Goal: Task Accomplishment & Management: Manage account settings

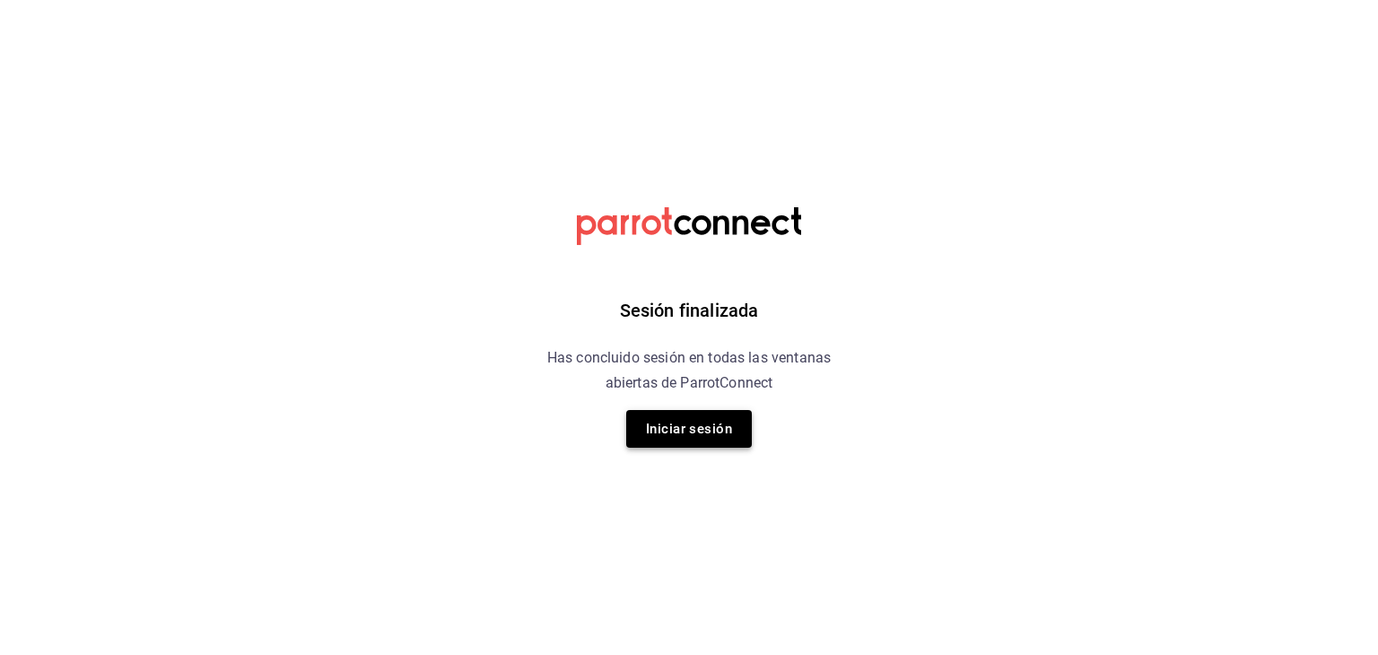
click at [715, 428] on button "Iniciar sesión" at bounding box center [689, 429] width 126 height 38
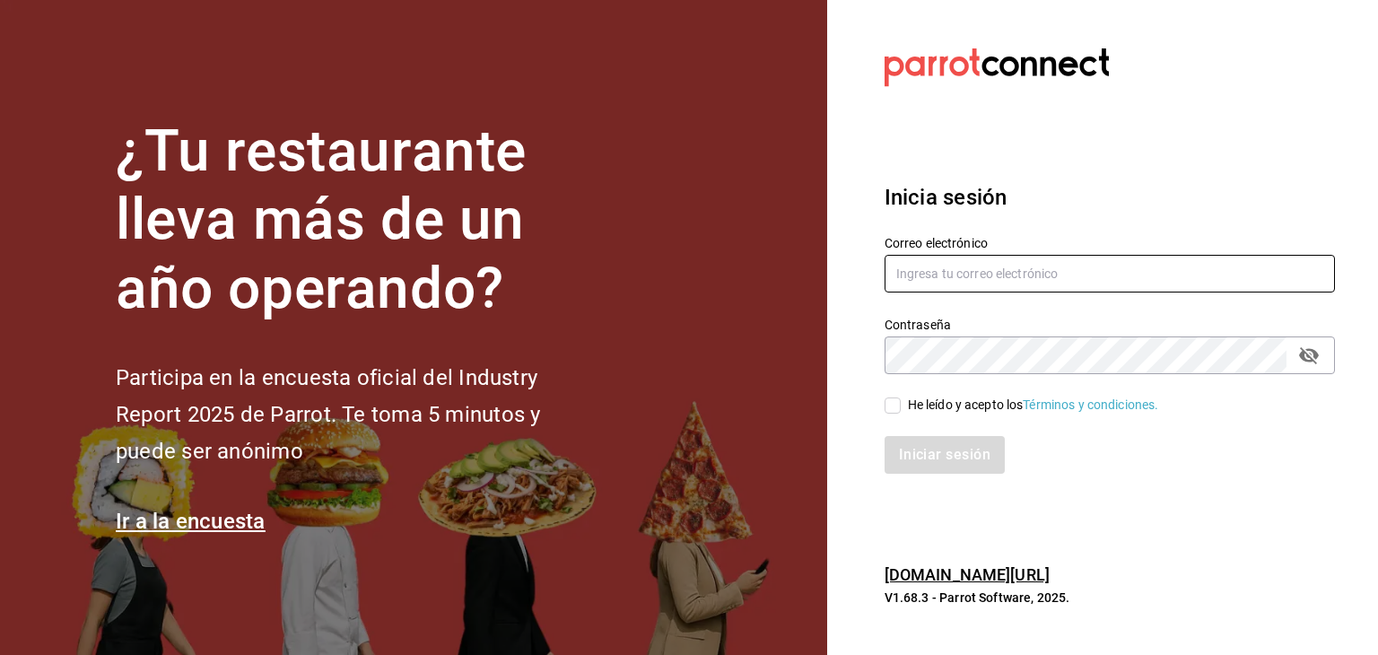
type input "vanyaaysha97@gmail.com"
click at [892, 409] on input "He leído y acepto los Términos y condiciones." at bounding box center [893, 405] width 16 height 16
checkbox input "true"
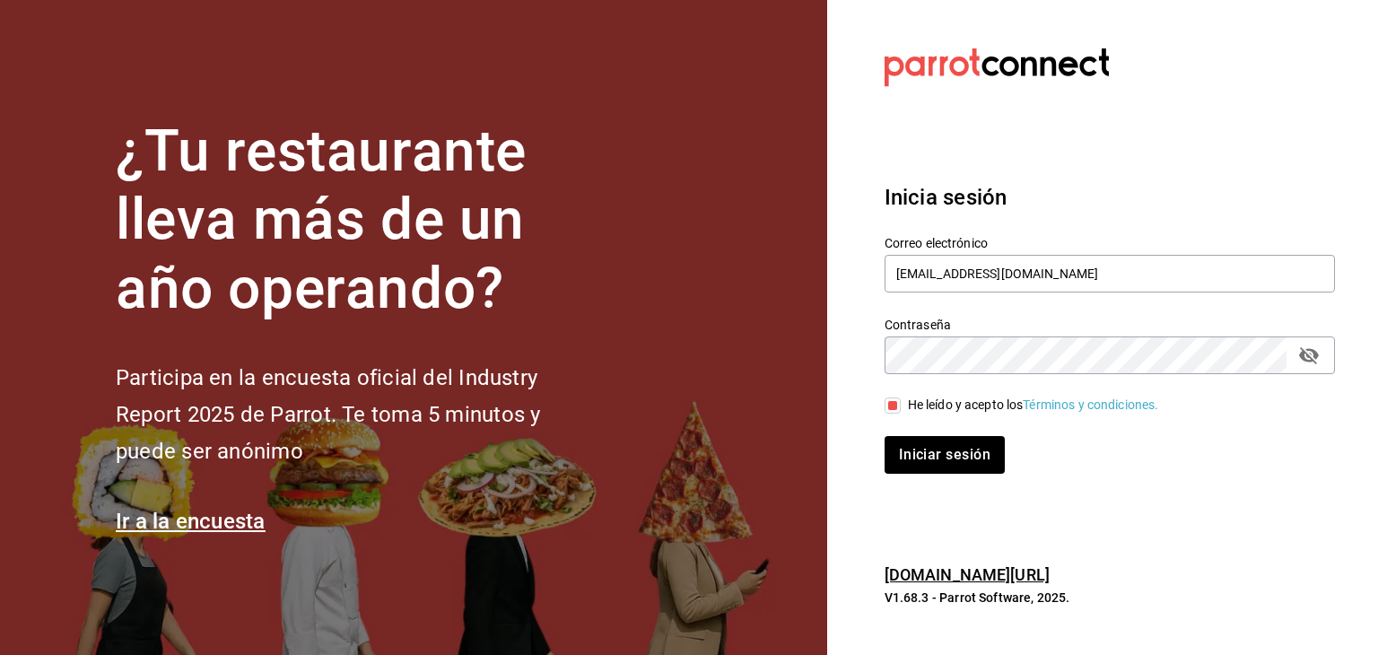
click at [894, 475] on div "Inicia sesión Correo electrónico vanyaaysha97@gmail.com Contraseña Contraseña H…" at bounding box center [1110, 328] width 450 height 336
click at [901, 453] on button "Iniciar sesión" at bounding box center [946, 455] width 122 height 38
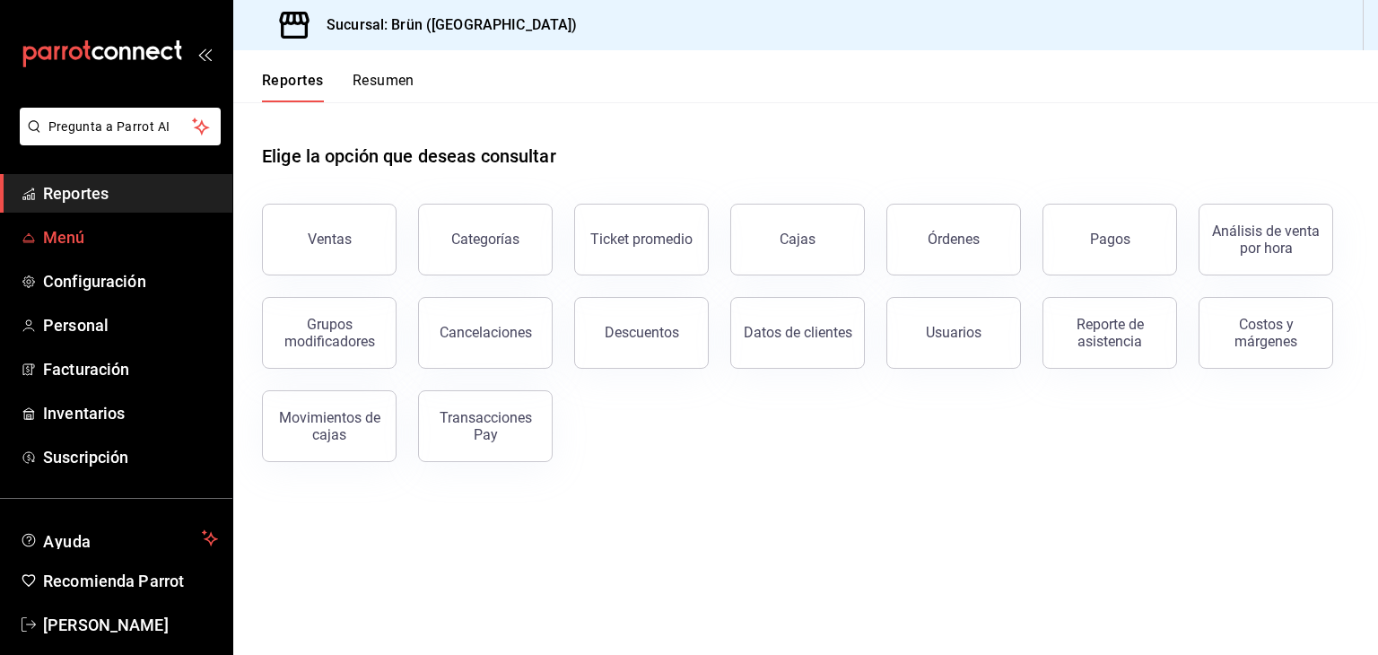
click at [59, 245] on span "Menú" at bounding box center [130, 237] width 175 height 24
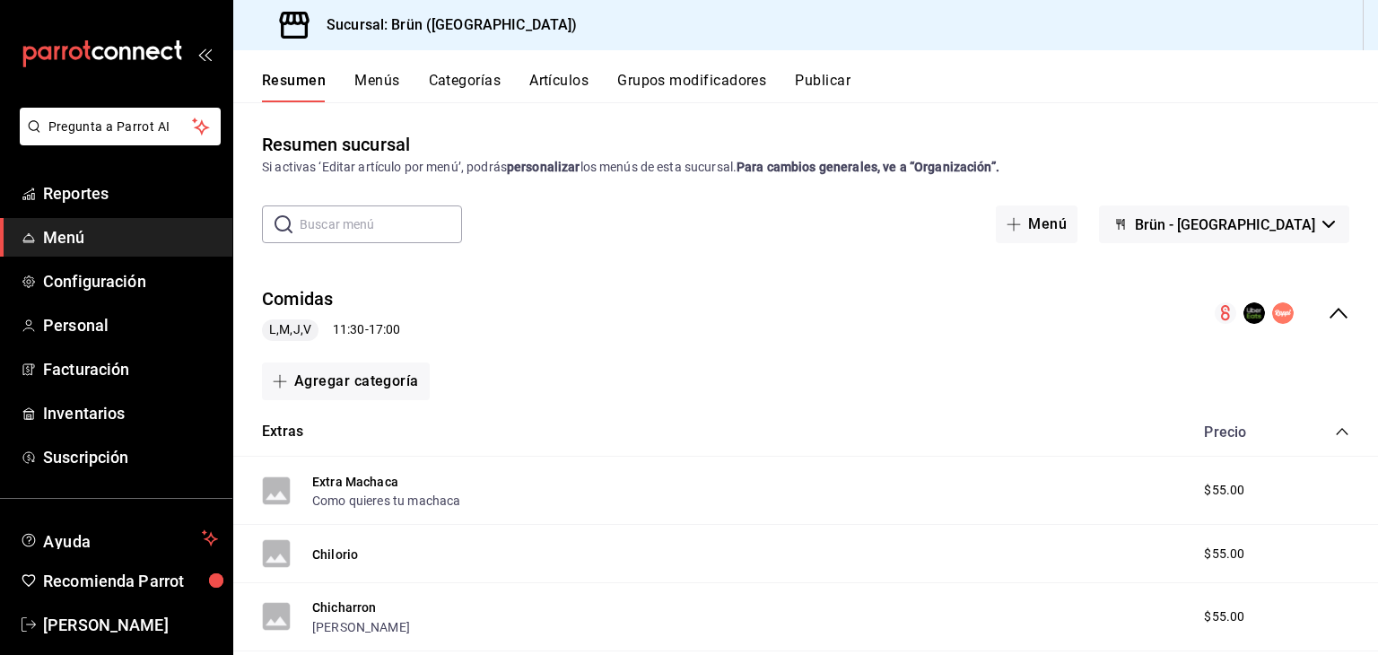
click at [563, 68] on div "Resumen Menús Categorías Artículos Grupos modificadores Publicar" at bounding box center [805, 76] width 1145 height 52
click at [562, 74] on button "Artículos" at bounding box center [558, 87] width 59 height 31
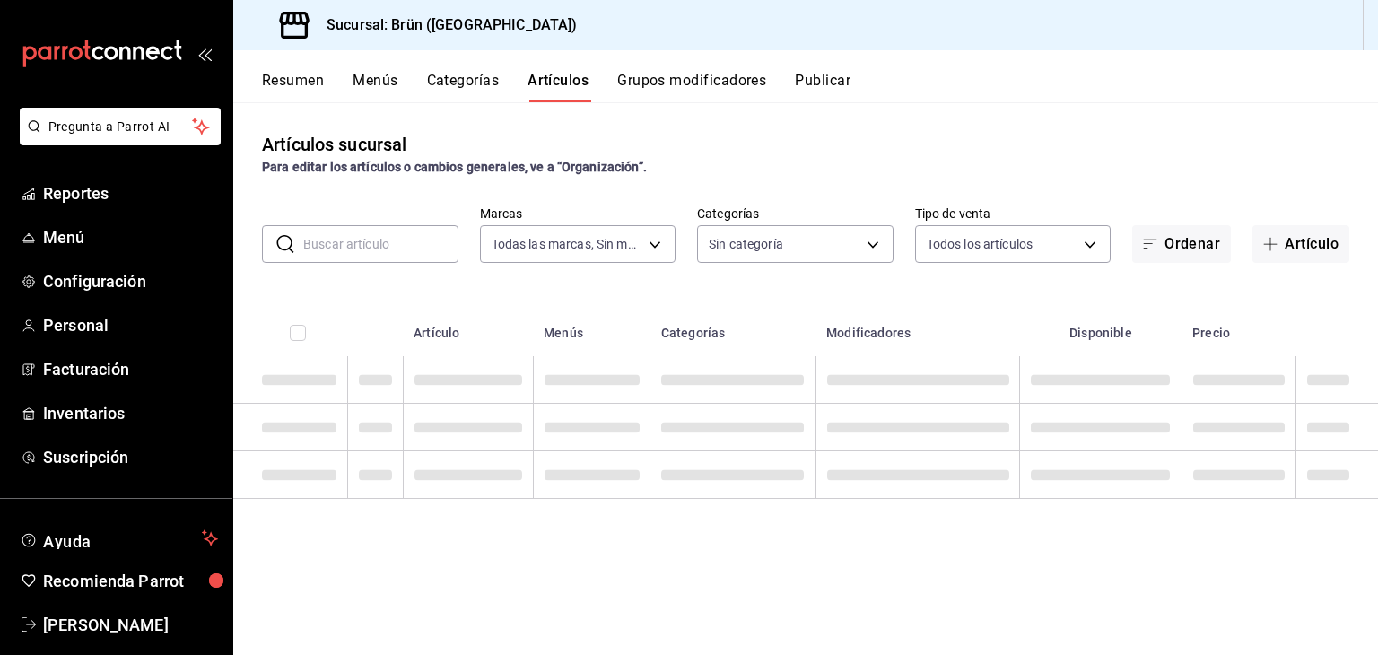
type input "8032933b-081f-47fe-9b6e-ba3dc78a21f4"
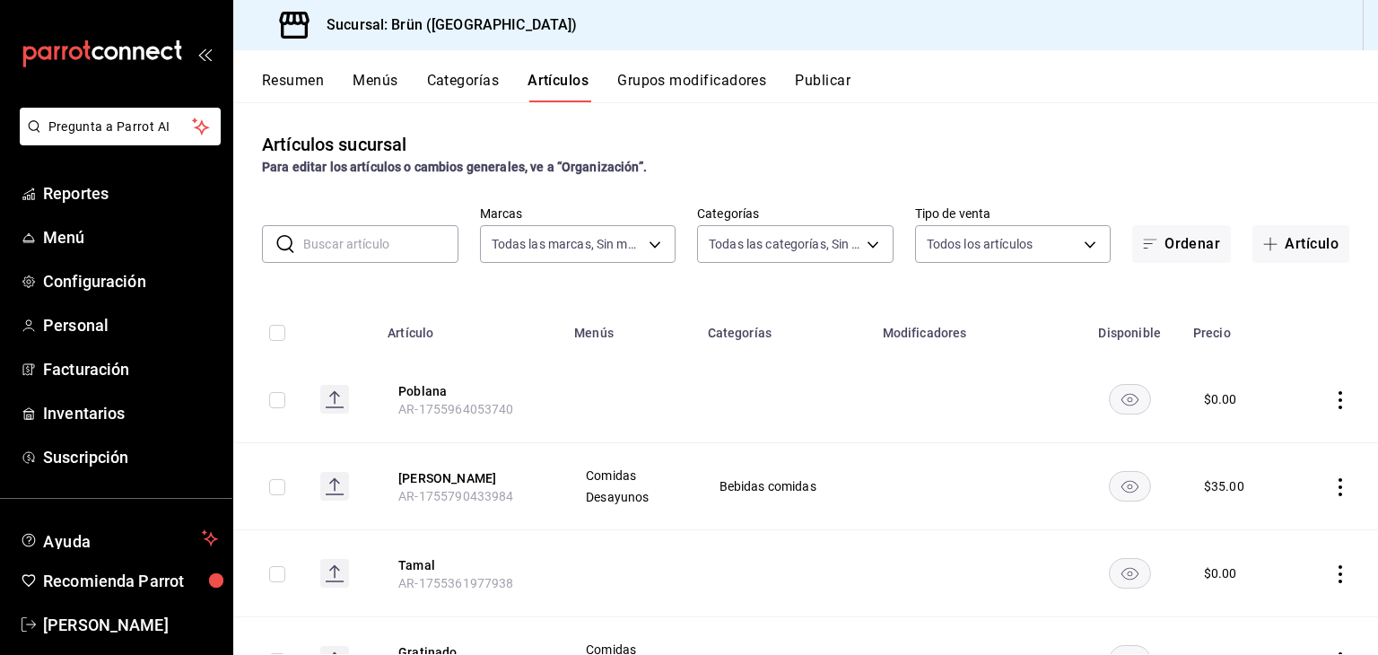
type input "4d6f0275-a8e1-4c8a-ba58-20bffb9dedeb,6d0ca4bc-c96f-453a-9a30-f489c557b573,9d793…"
click at [395, 244] on input "text" at bounding box center [380, 244] width 155 height 36
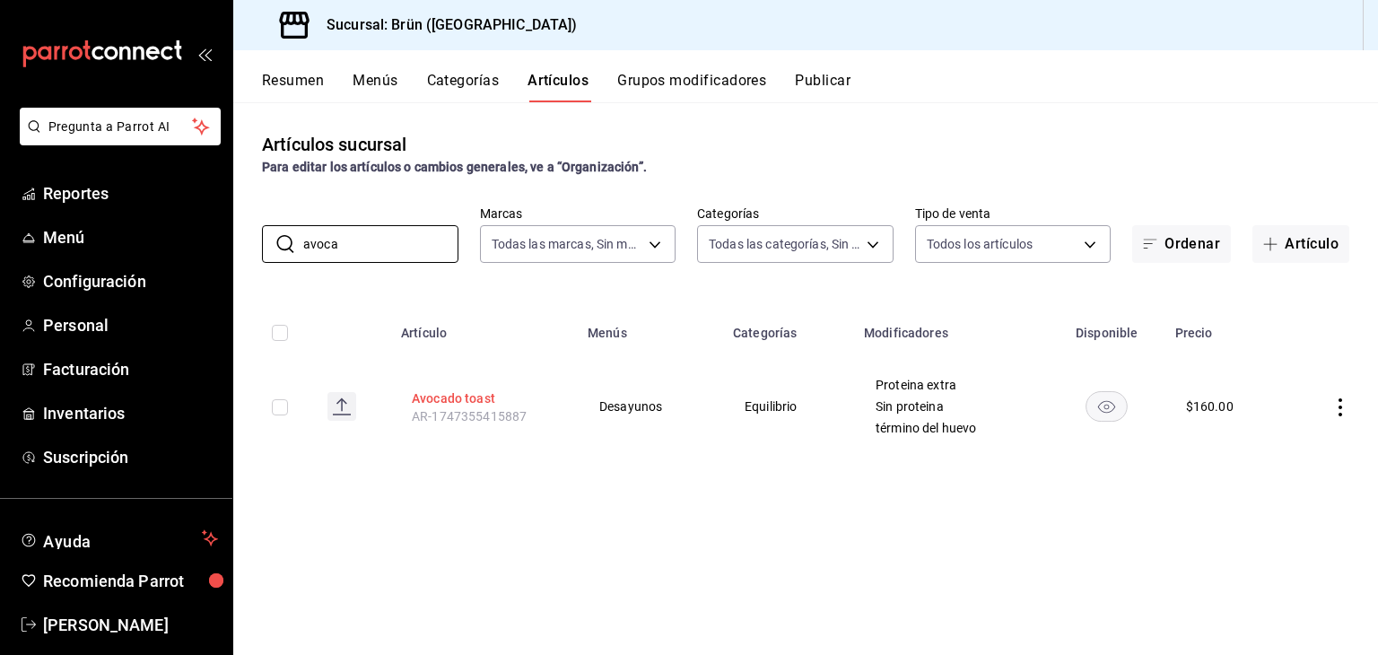
type input "avoca"
click at [461, 400] on button "Avocado toast" at bounding box center [484, 398] width 144 height 18
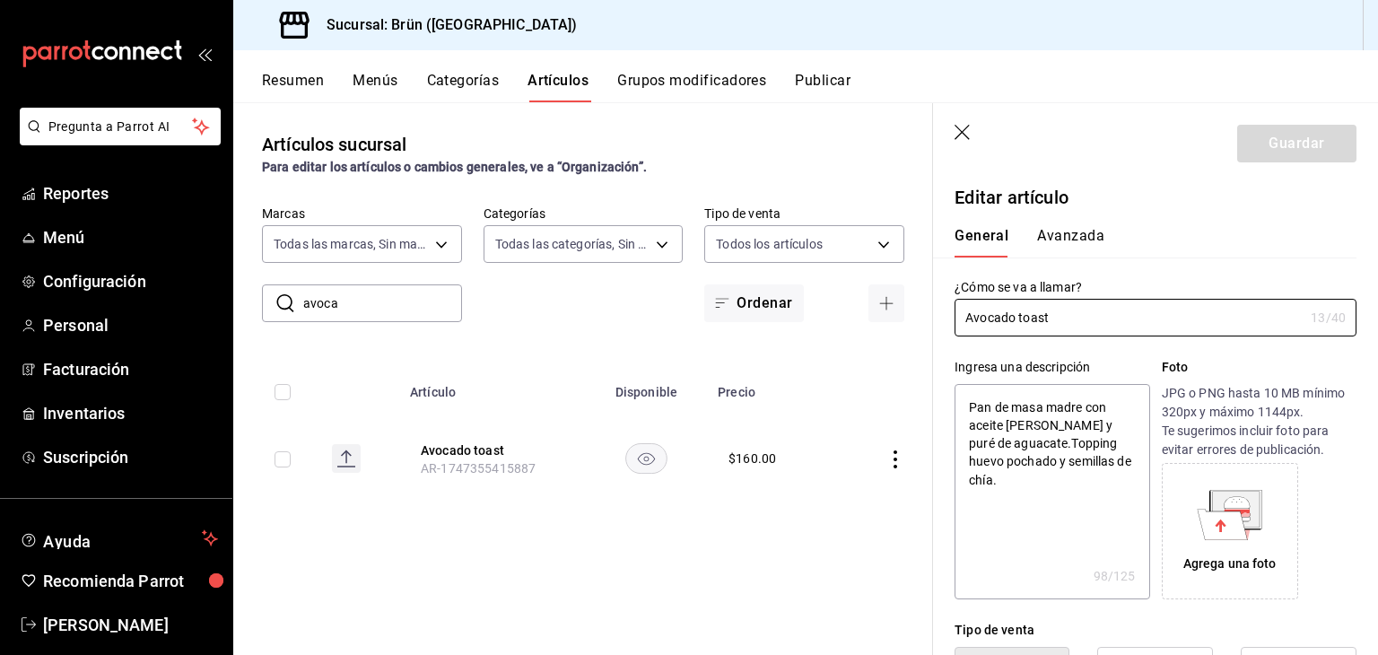
type textarea "x"
type input "$160.00"
radio input "false"
radio input "true"
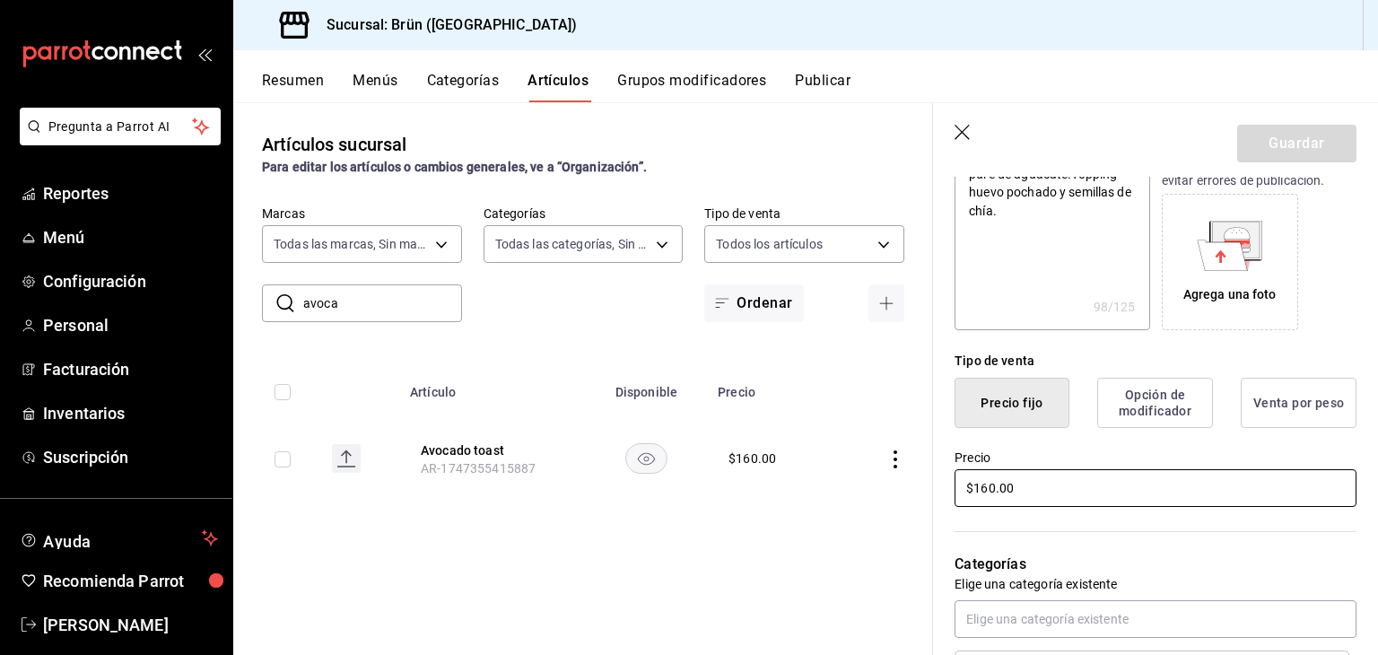
click at [986, 493] on input "$160.00" at bounding box center [1156, 488] width 402 height 38
type textarea "x"
type input "$170.00"
type textarea "x"
type input "$170.00"
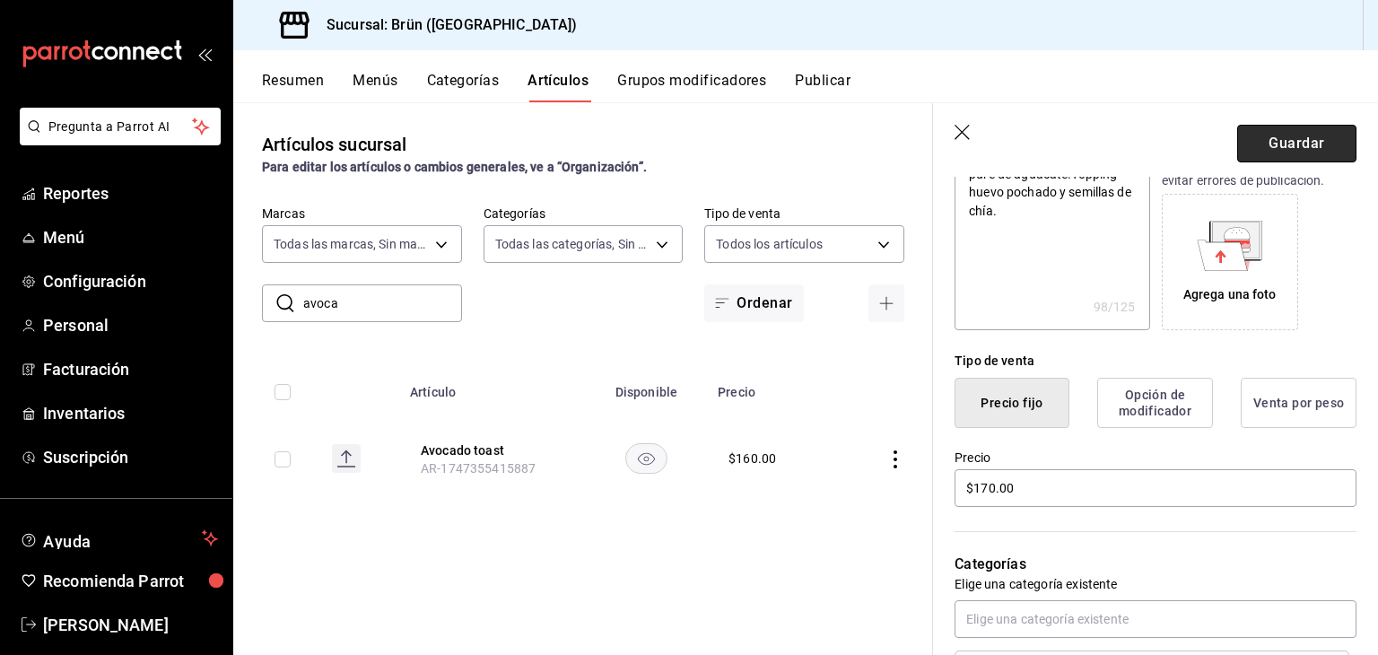
click at [1293, 140] on button "Guardar" at bounding box center [1296, 144] width 119 height 38
type textarea "x"
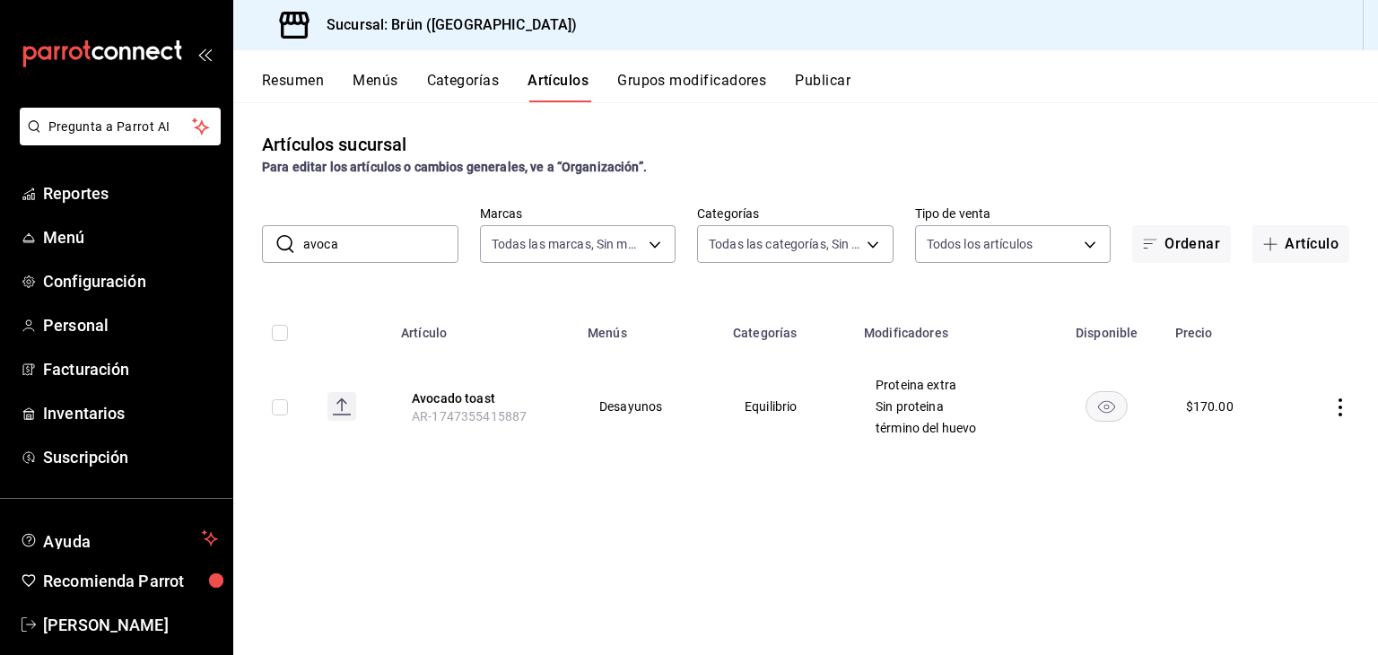
click at [397, 246] on input "avoca" at bounding box center [380, 244] width 155 height 36
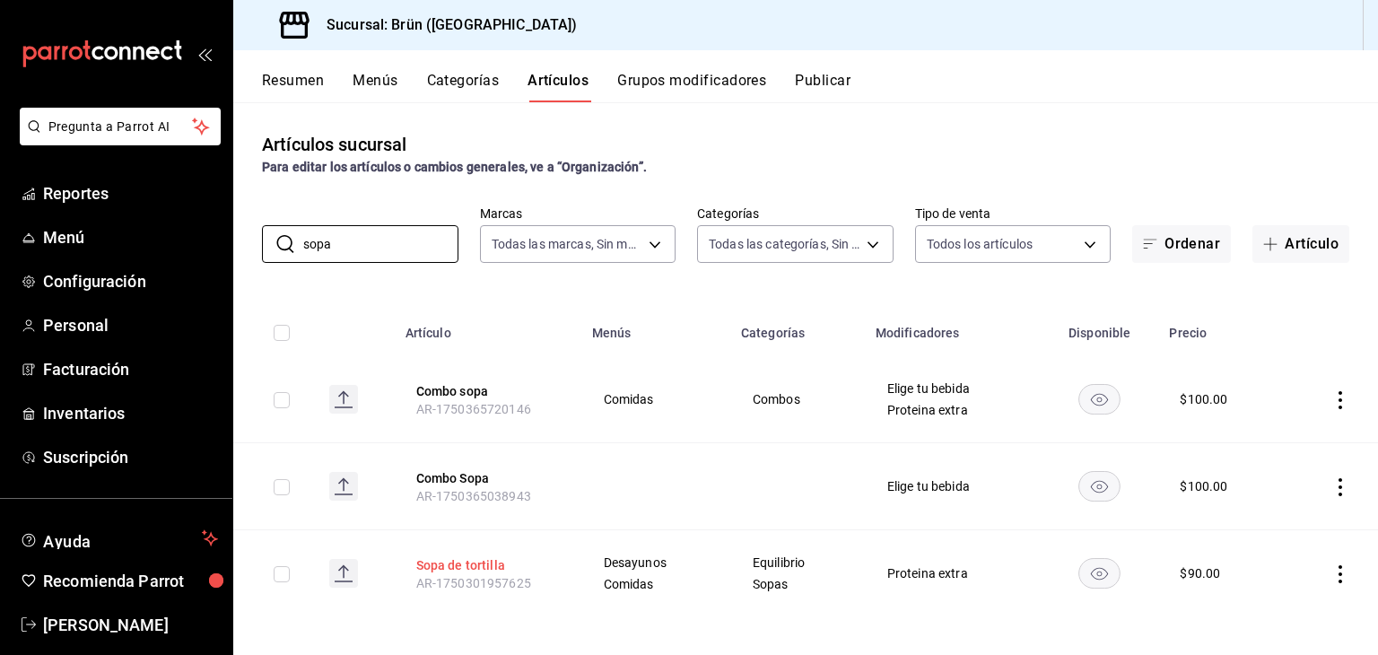
type input "sopa"
click at [509, 561] on button "Sopa de tortilla" at bounding box center [488, 565] width 144 height 18
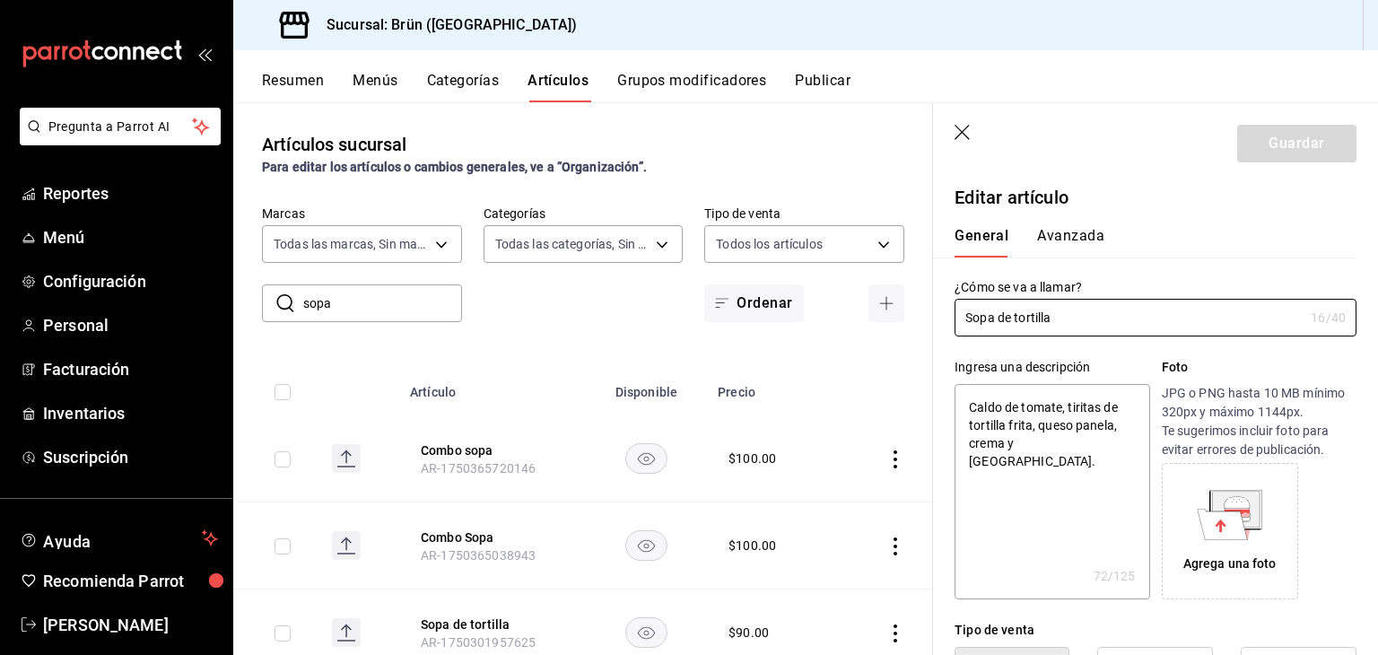
type textarea "x"
type input "$90.00"
click at [965, 130] on icon "button" at bounding box center [964, 134] width 18 height 18
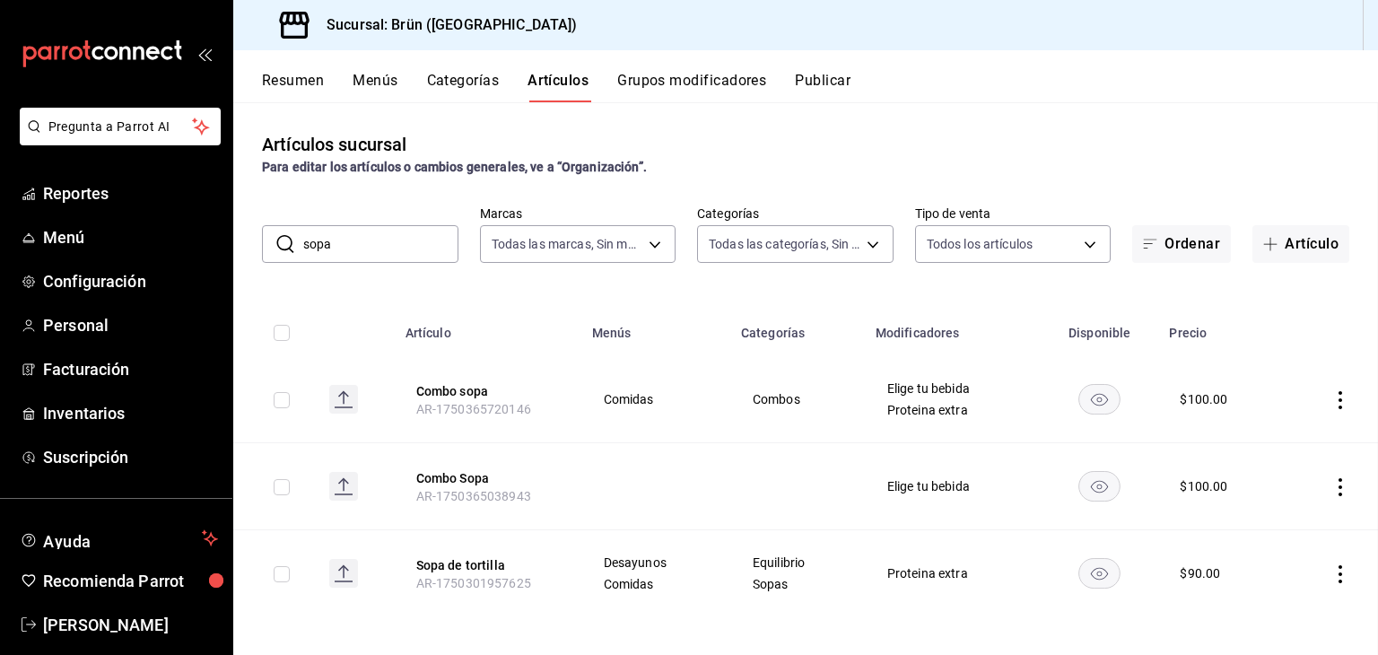
scroll to position [4, 0]
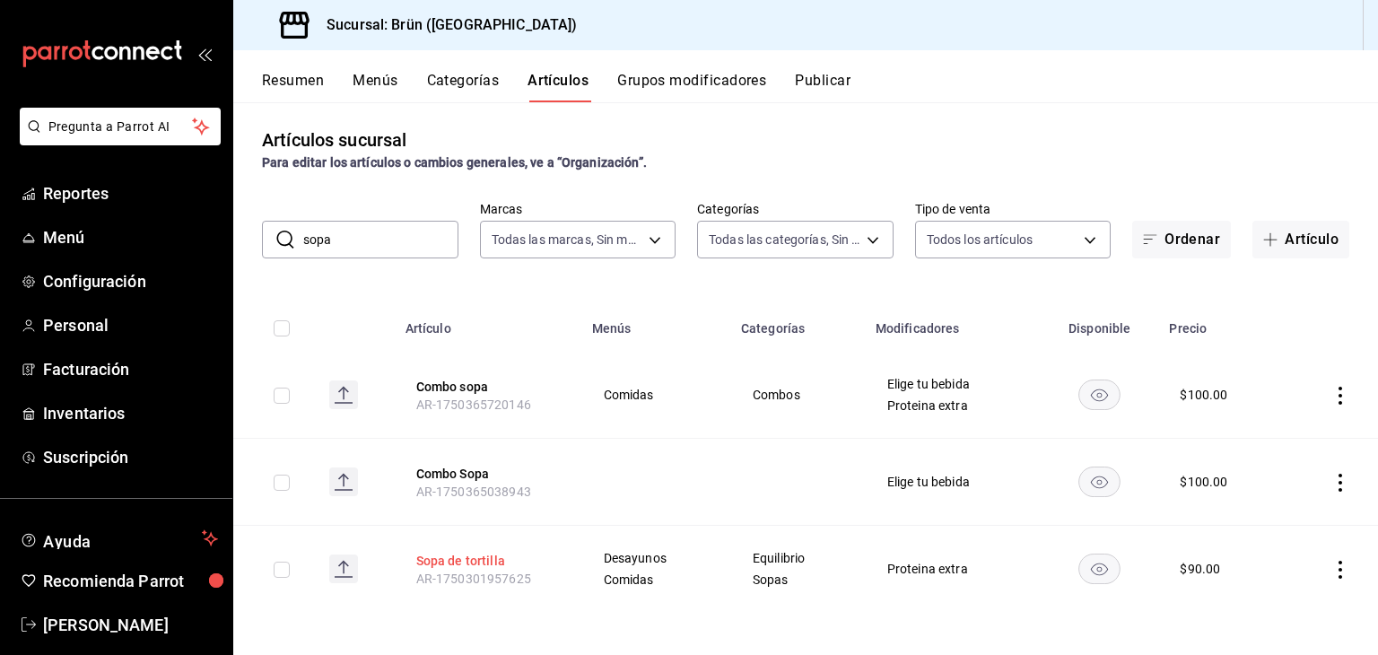
click at [481, 558] on button "Sopa de tortilla" at bounding box center [488, 561] width 144 height 18
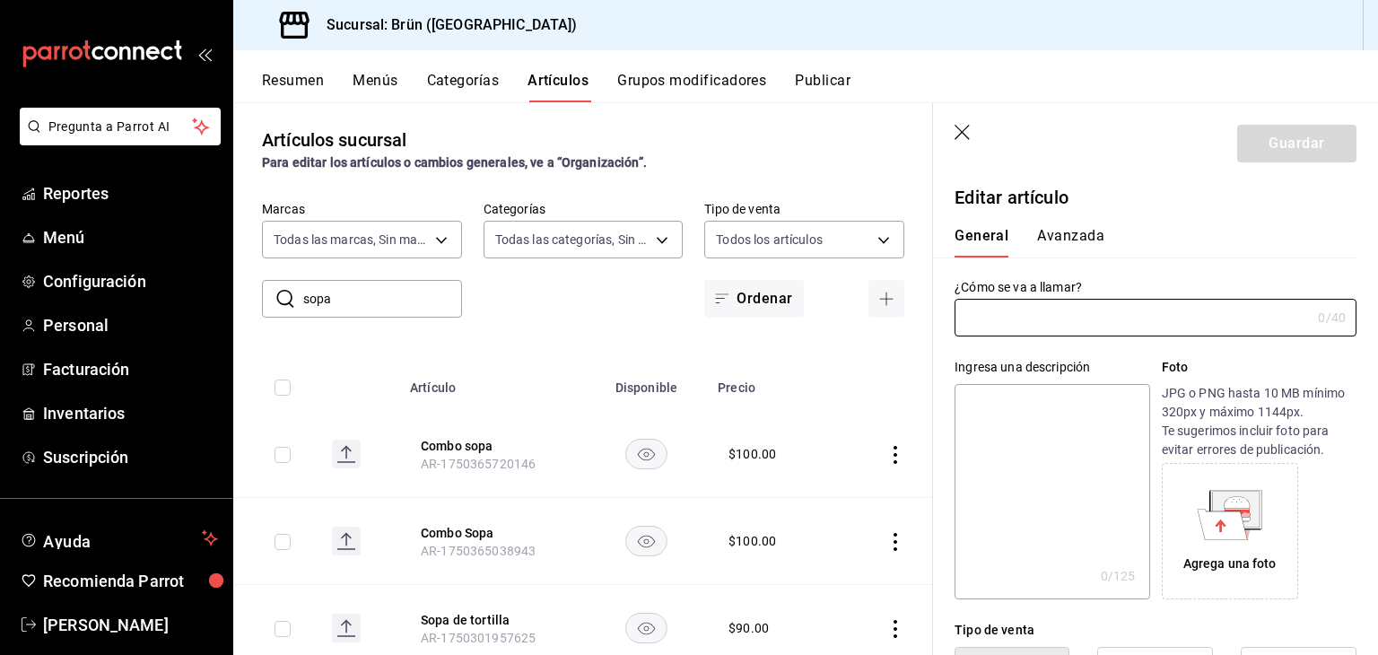
type input "Sopa de tortilla"
type textarea "Caldo de tomate, tiritas de tortilla frita, queso panela, crema y chile."
type textarea "x"
type input "AR-1750301957625"
type textarea "x"
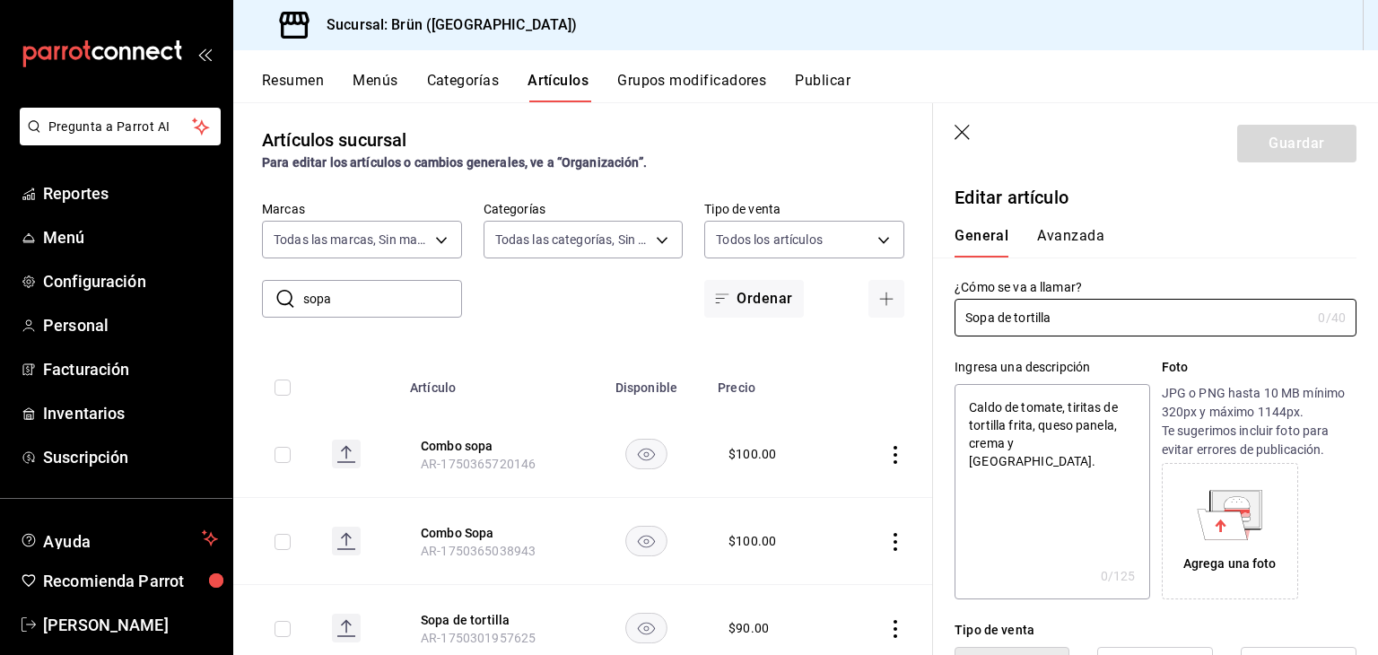
type input "$90.00"
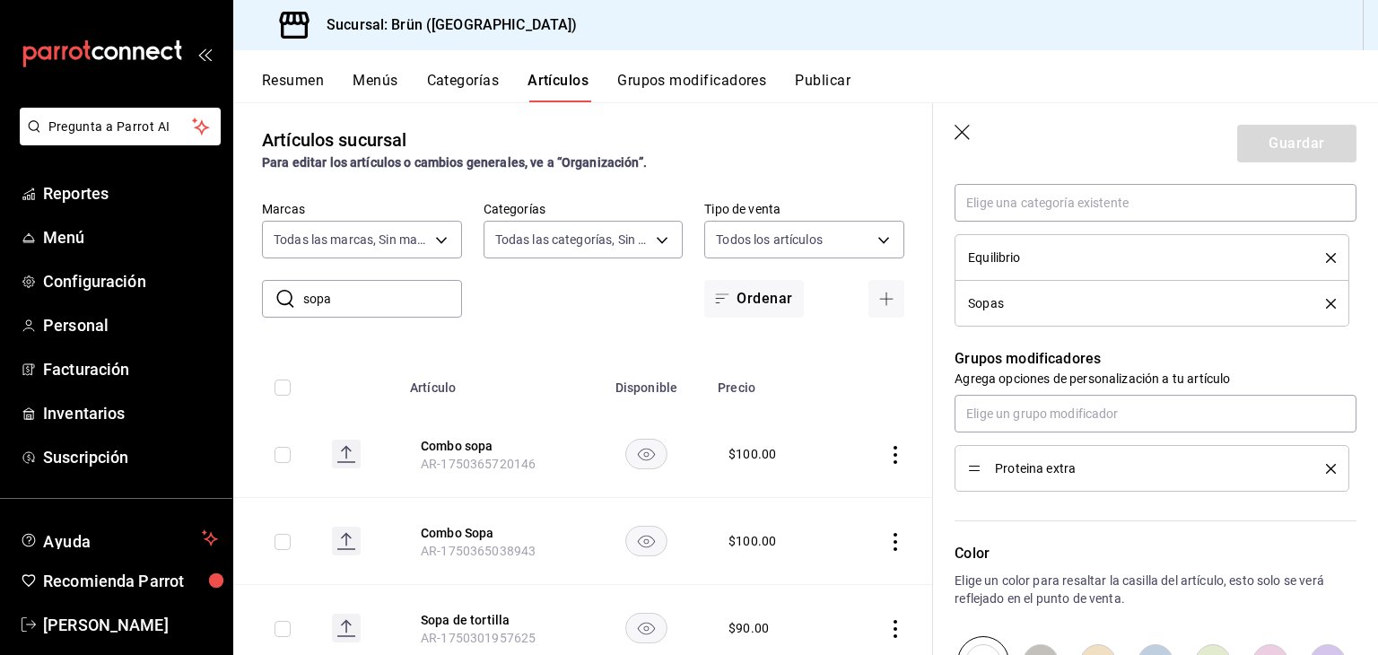
scroll to position [718, 0]
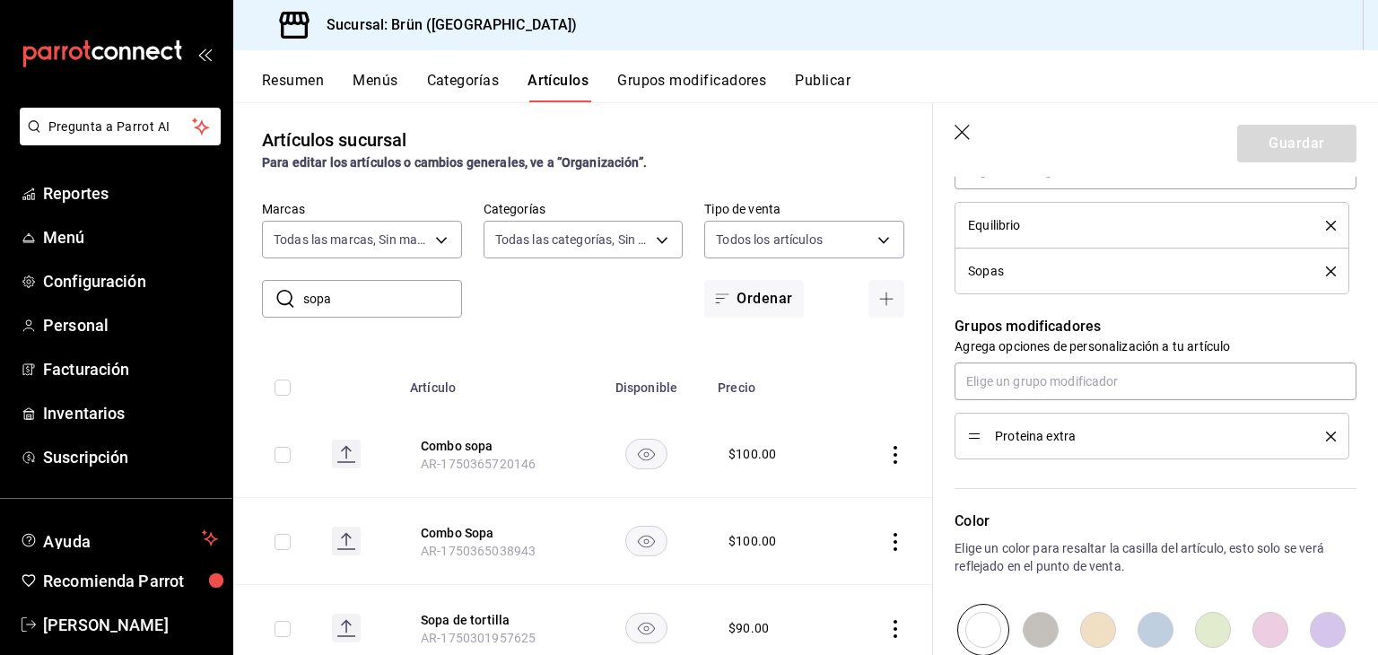
click at [965, 129] on icon "button" at bounding box center [962, 132] width 15 height 15
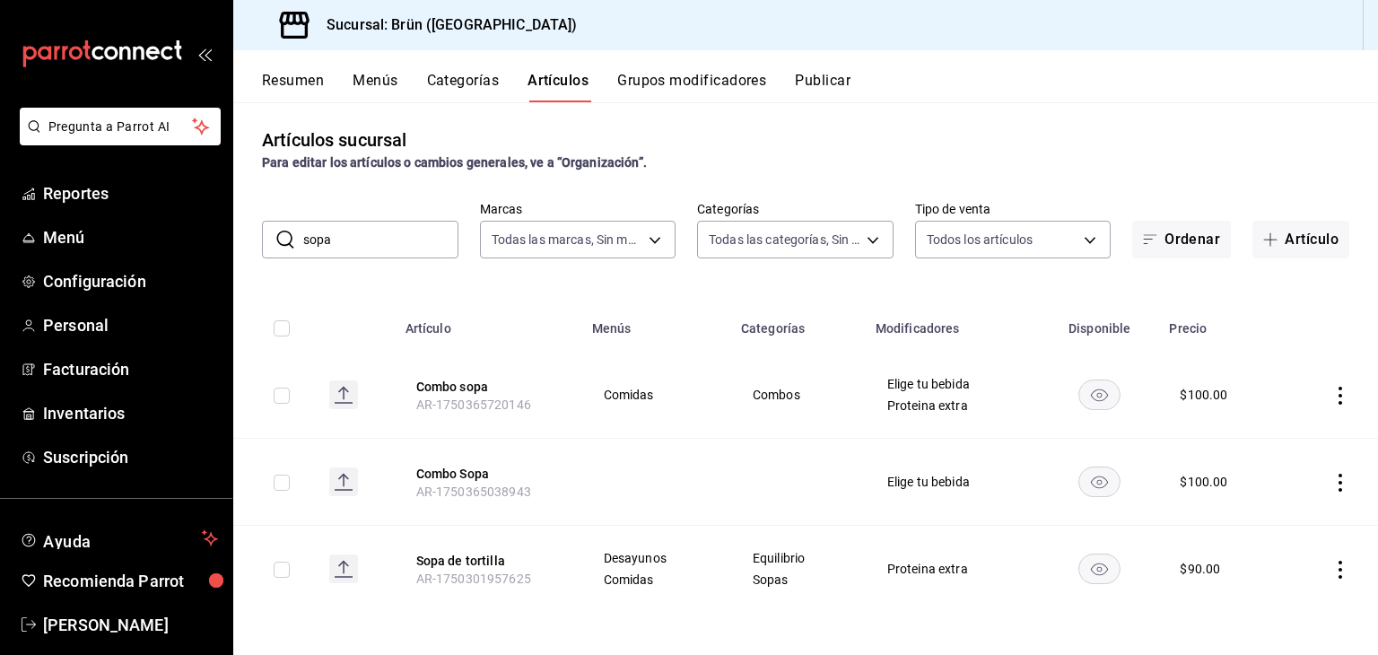
click at [392, 252] on input "sopa" at bounding box center [380, 240] width 155 height 36
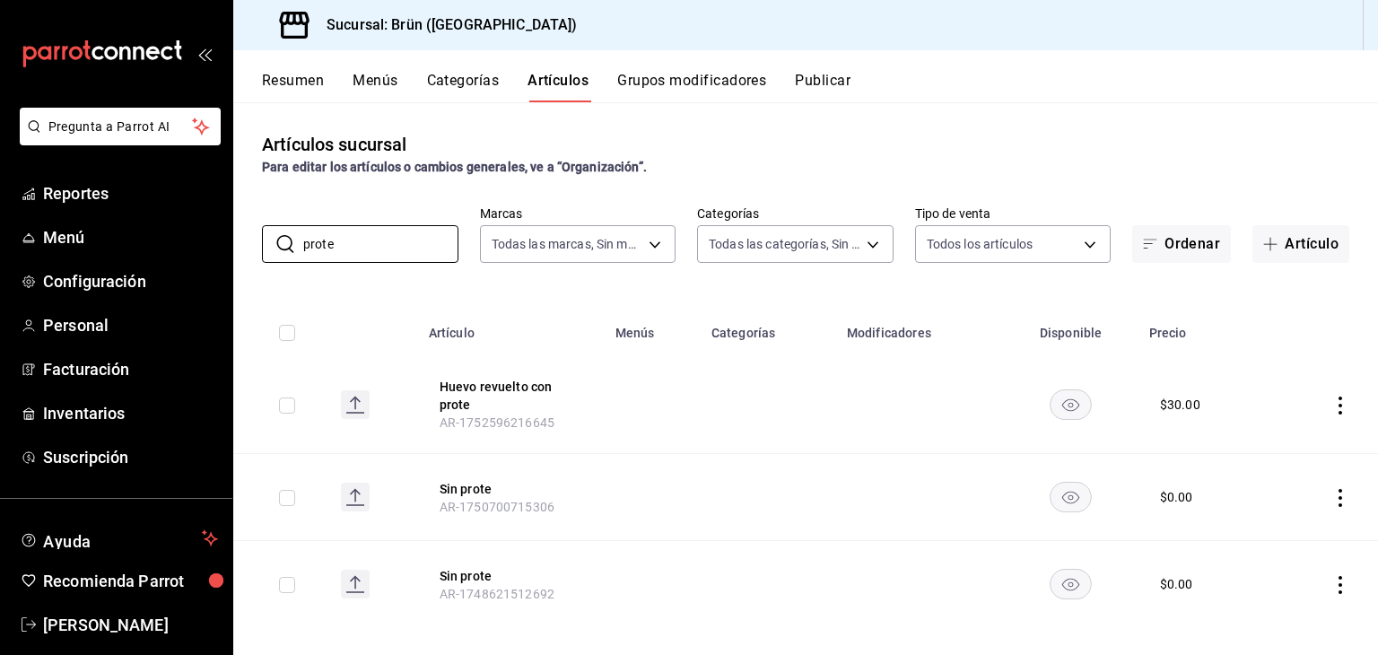
scroll to position [15, 0]
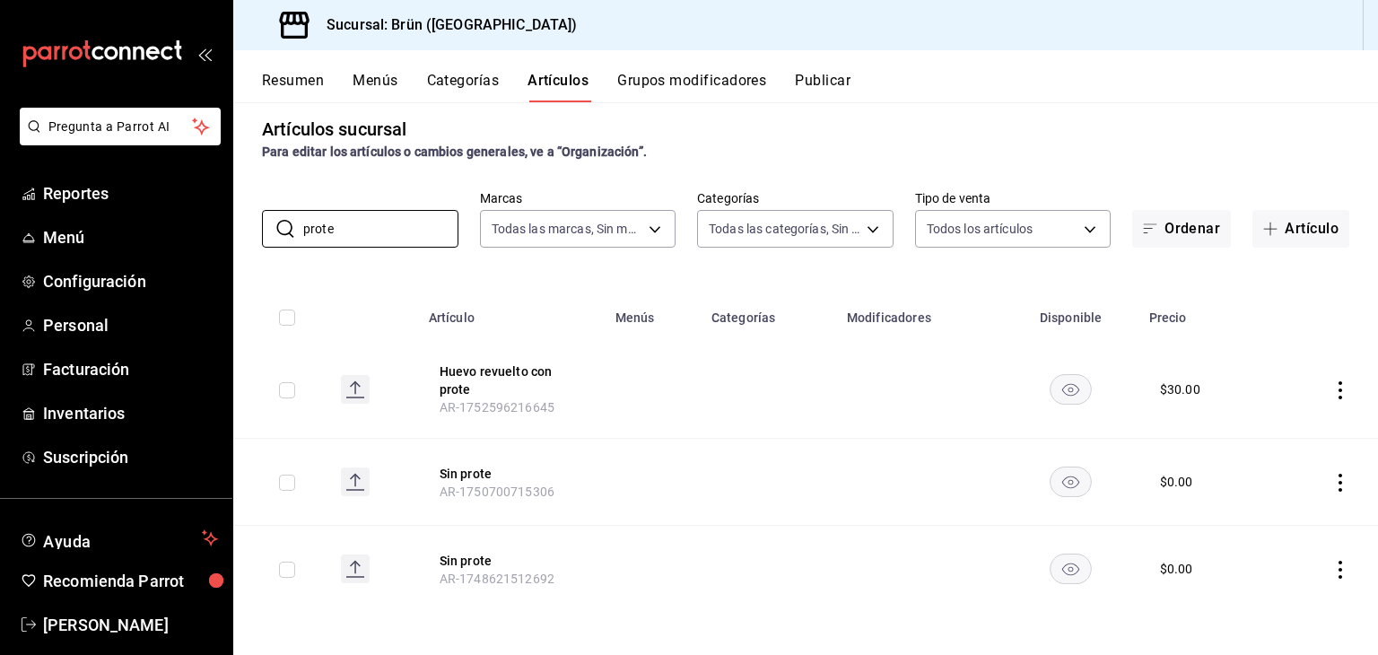
type input "prote"
click at [752, 76] on button "Grupos modificadores" at bounding box center [691, 87] width 149 height 31
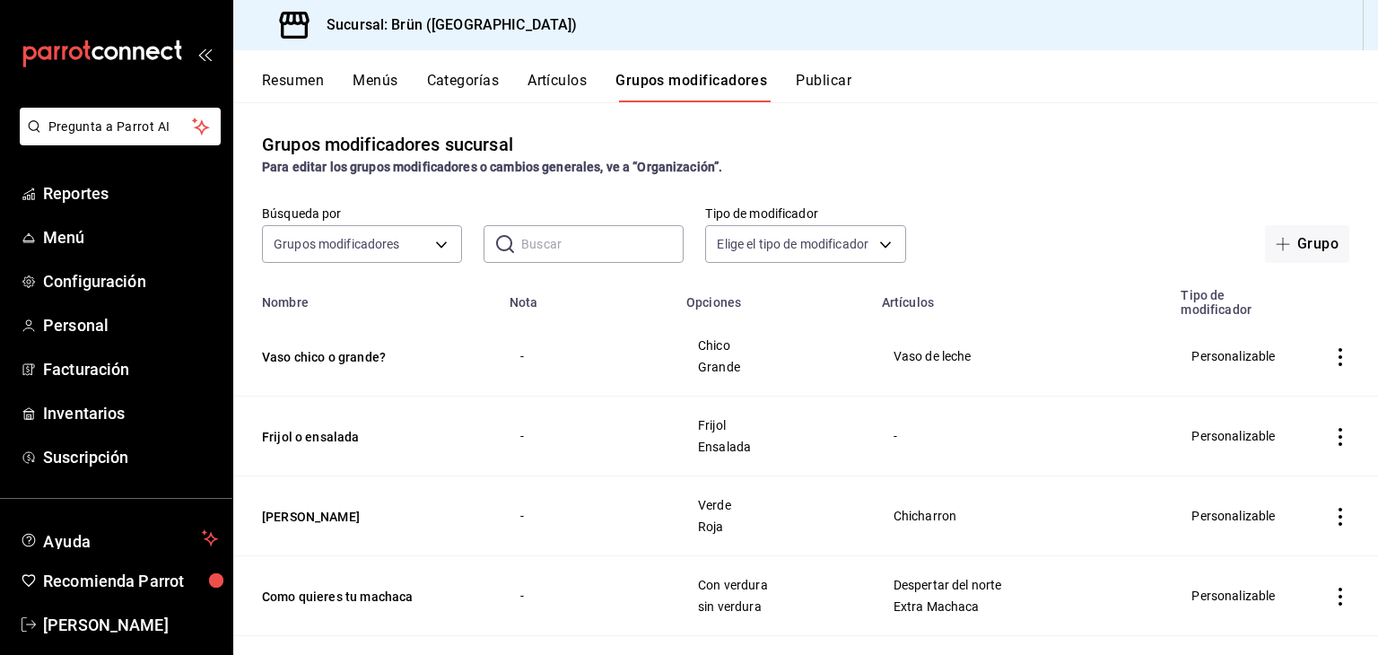
click at [337, 220] on div "Grupos modificadores GROUP" at bounding box center [362, 240] width 200 height 45
click at [582, 264] on div "Grupos modificadores sucursal Para editar los grupos modificadores o cambios ge…" at bounding box center [805, 378] width 1145 height 552
click at [589, 248] on input "text" at bounding box center [602, 244] width 162 height 36
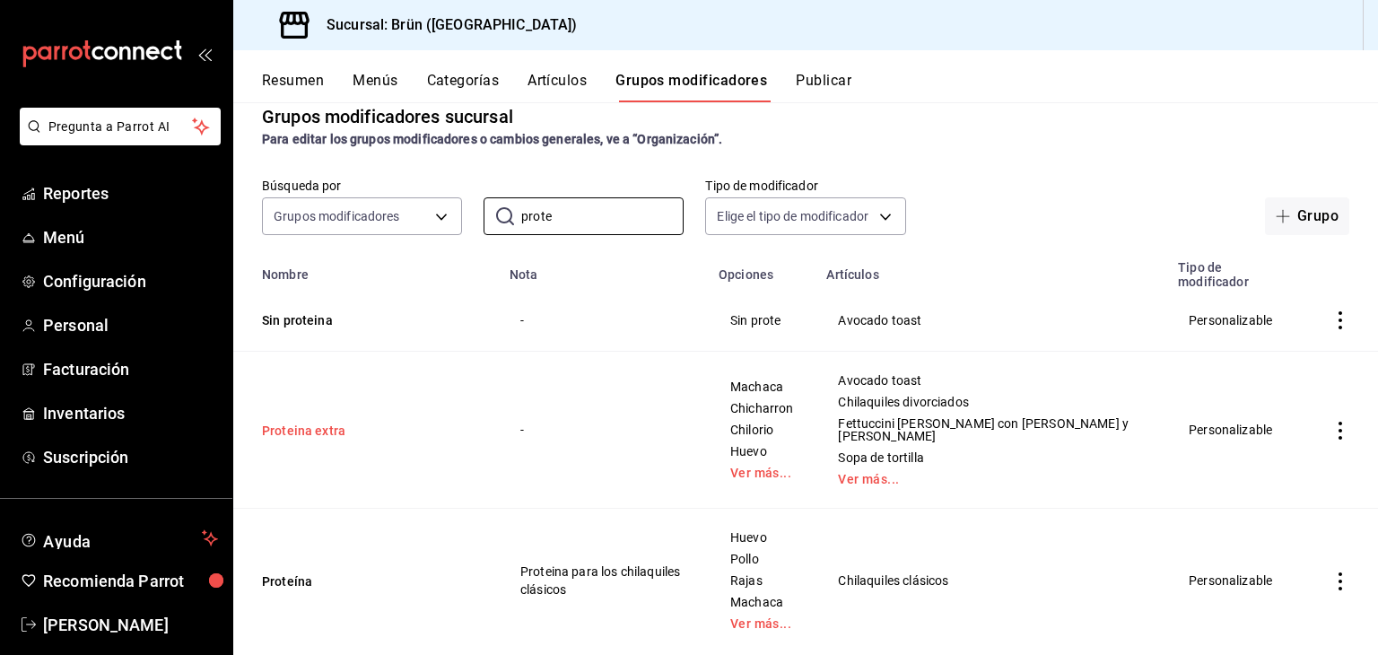
scroll to position [43, 0]
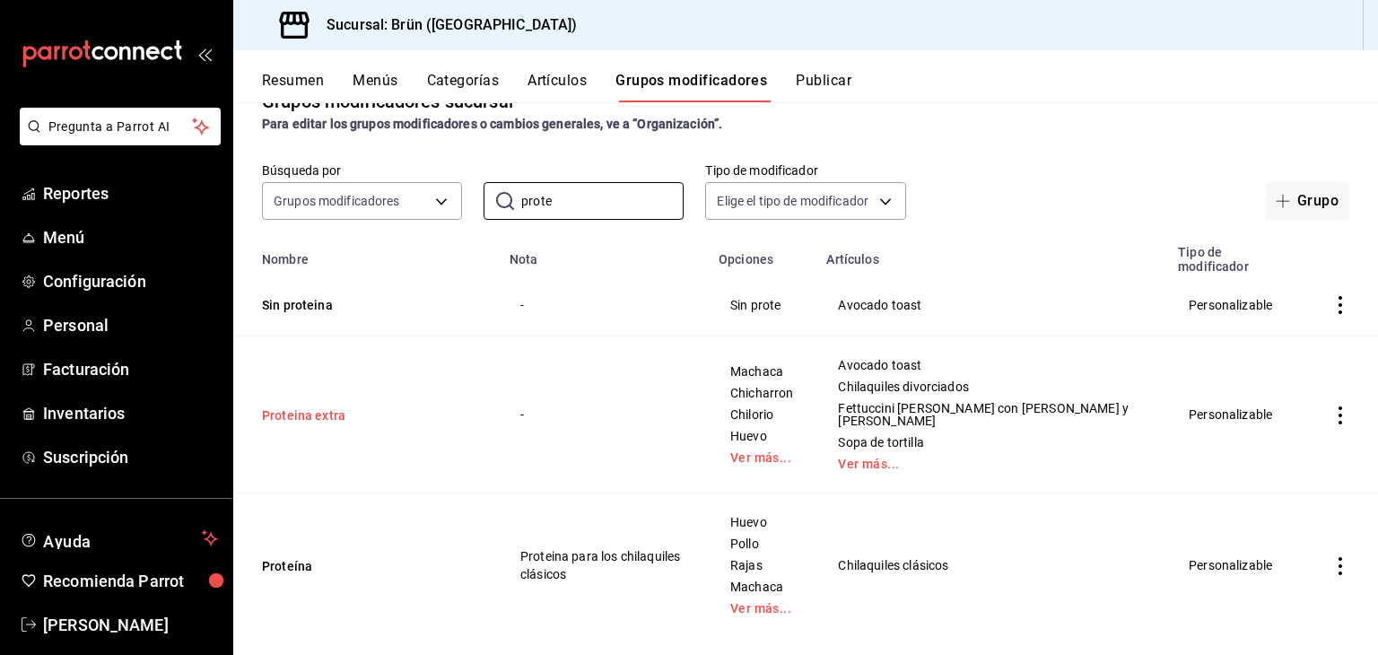
type input "prote"
click at [290, 406] on button "Proteina extra" at bounding box center [369, 415] width 215 height 18
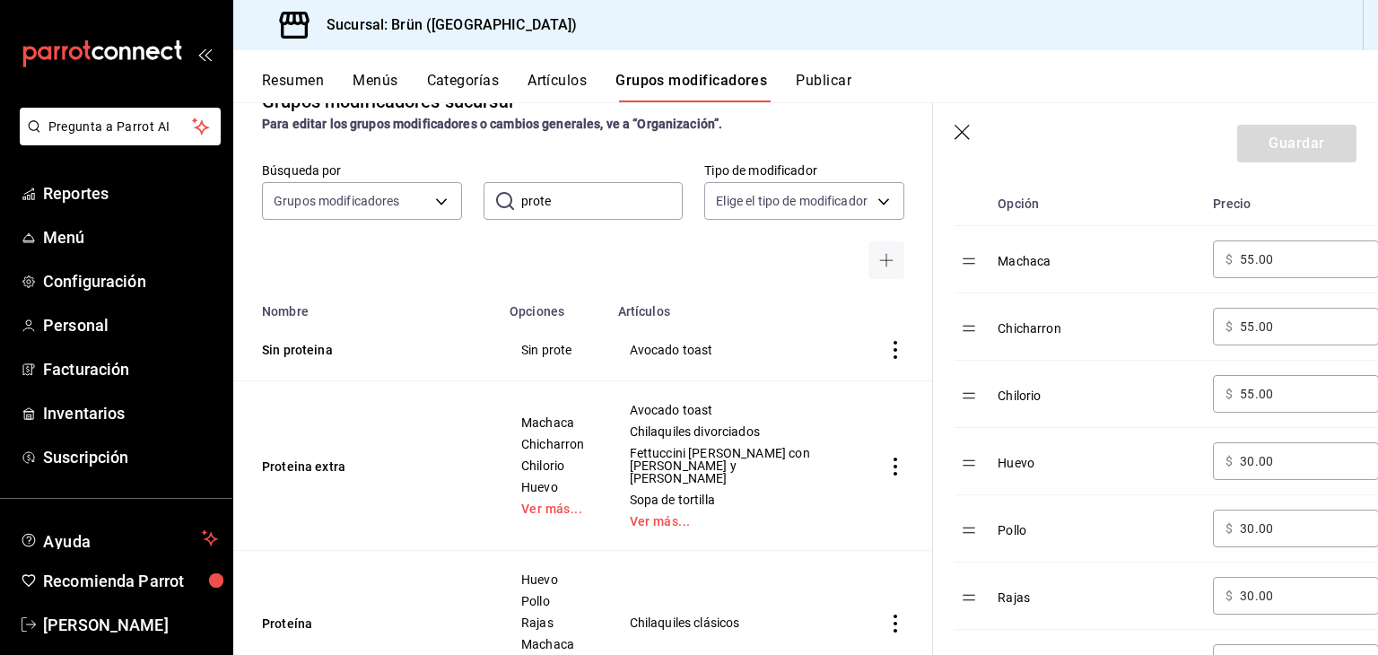
scroll to position [628, 0]
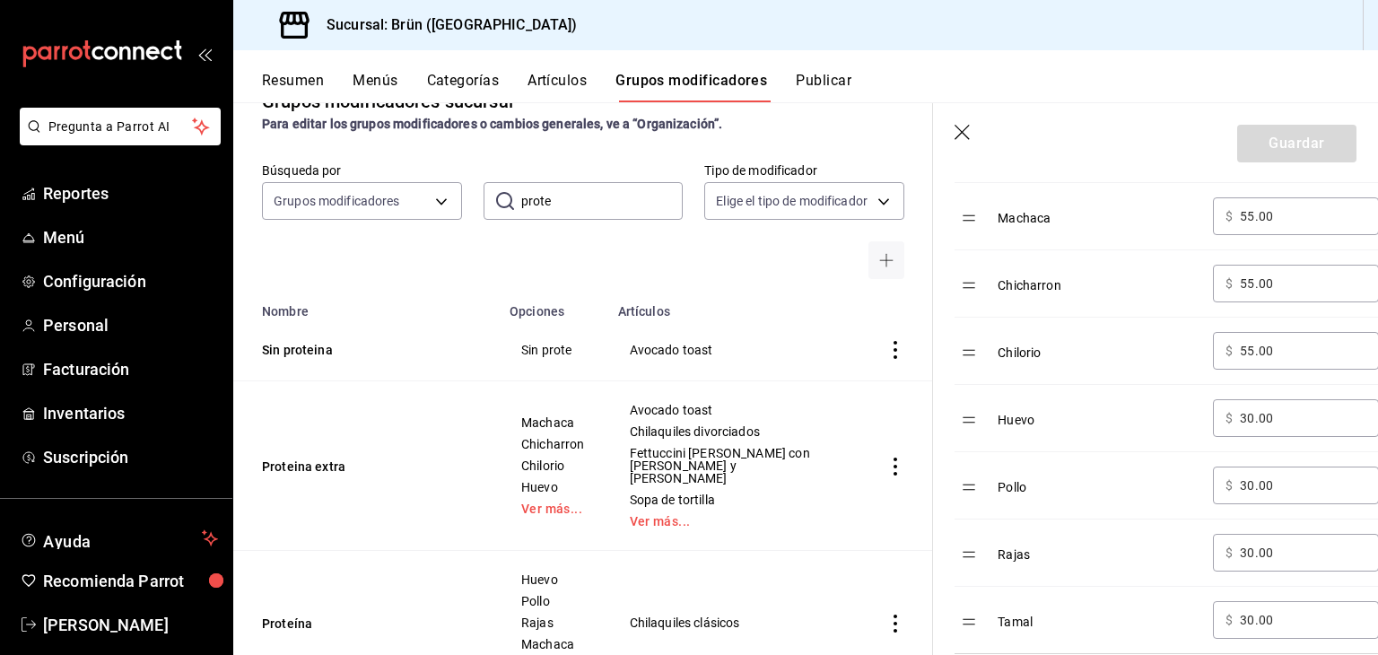
click at [1252, 417] on input "30.00" at bounding box center [1303, 418] width 126 height 18
type input "35.00"
click at [1251, 484] on input "30.00" at bounding box center [1303, 485] width 126 height 18
type input "35.00"
click at [1252, 551] on input "30.00" at bounding box center [1303, 553] width 126 height 18
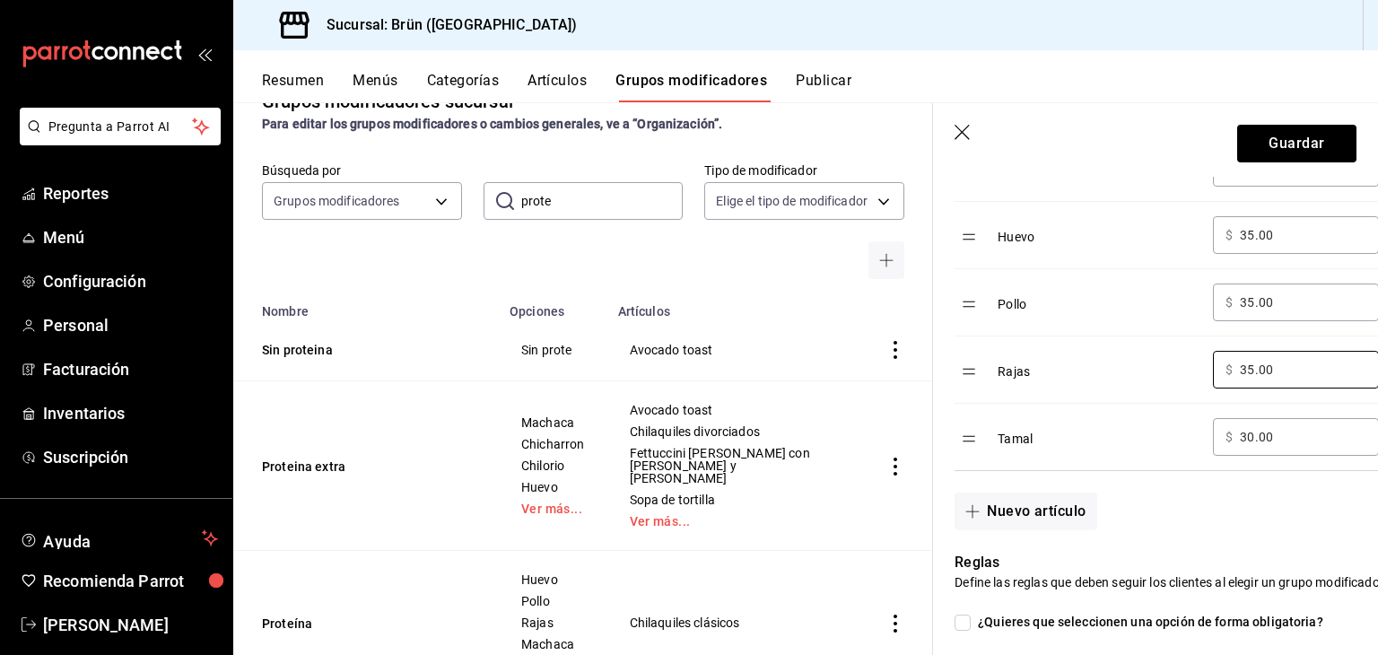
scroll to position [897, 0]
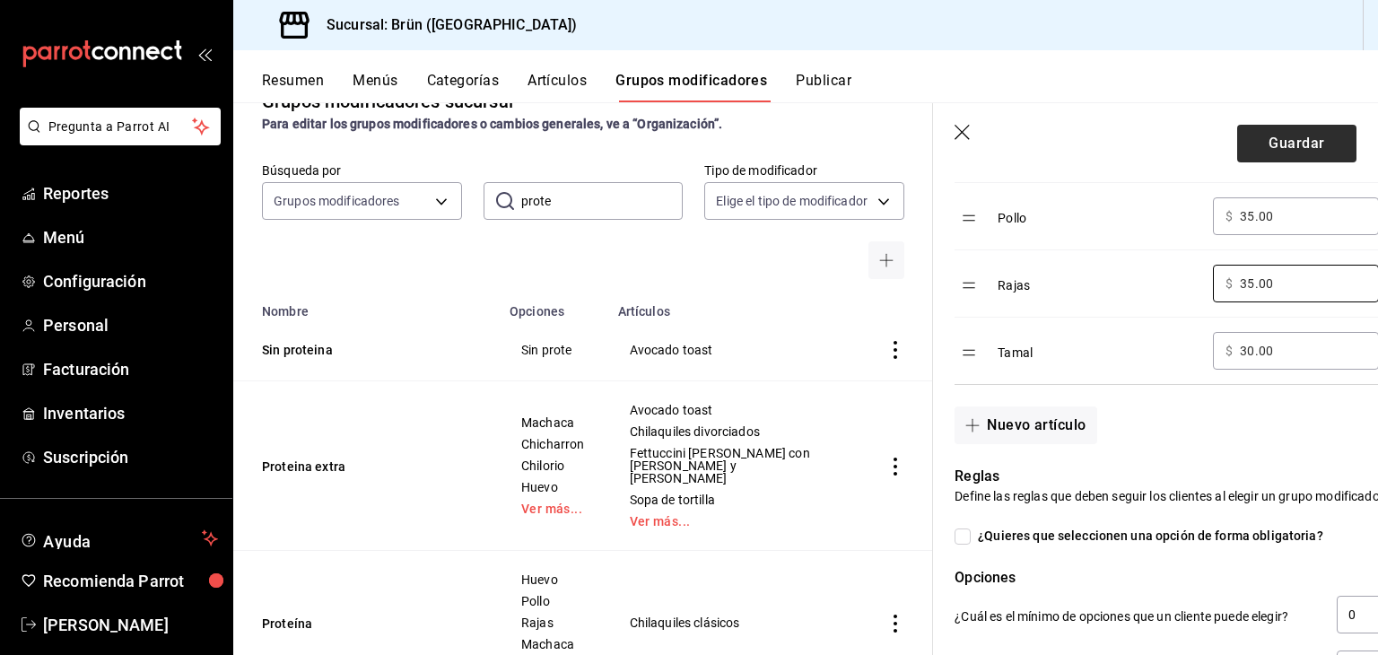
type input "35.00"
click at [1278, 136] on button "Guardar" at bounding box center [1296, 144] width 119 height 38
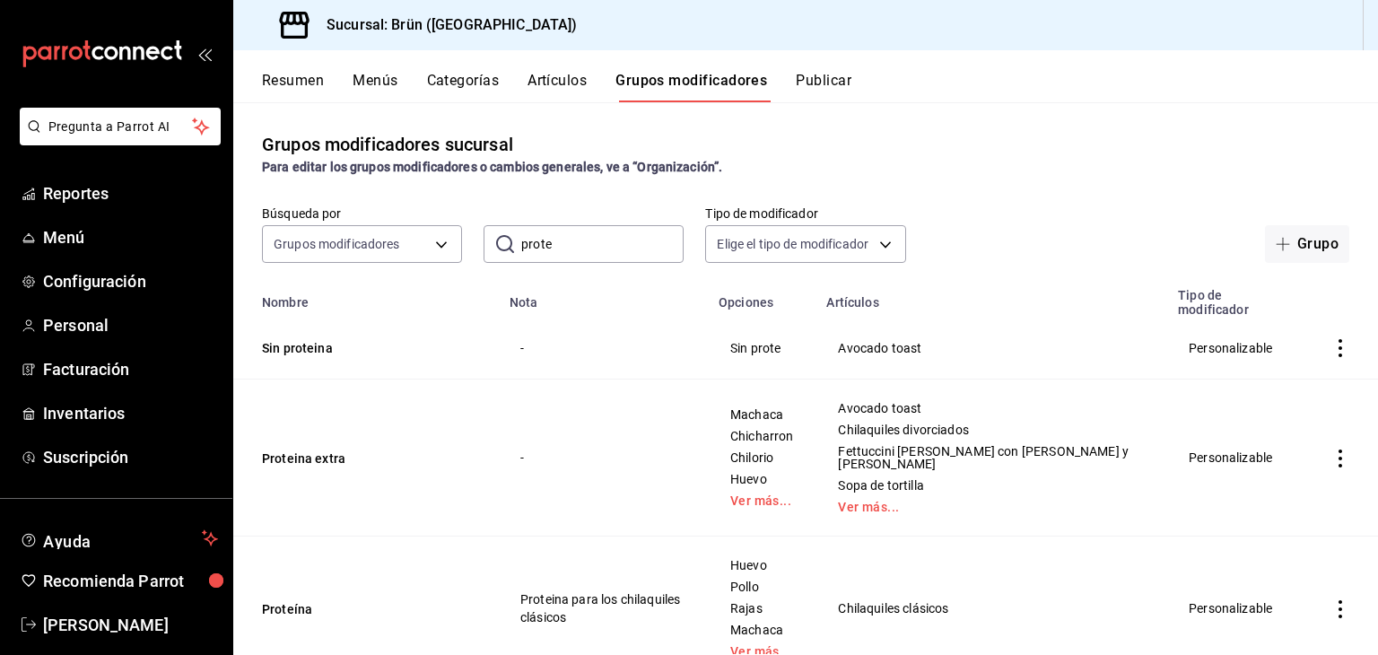
click at [574, 74] on button "Artículos" at bounding box center [557, 87] width 59 height 31
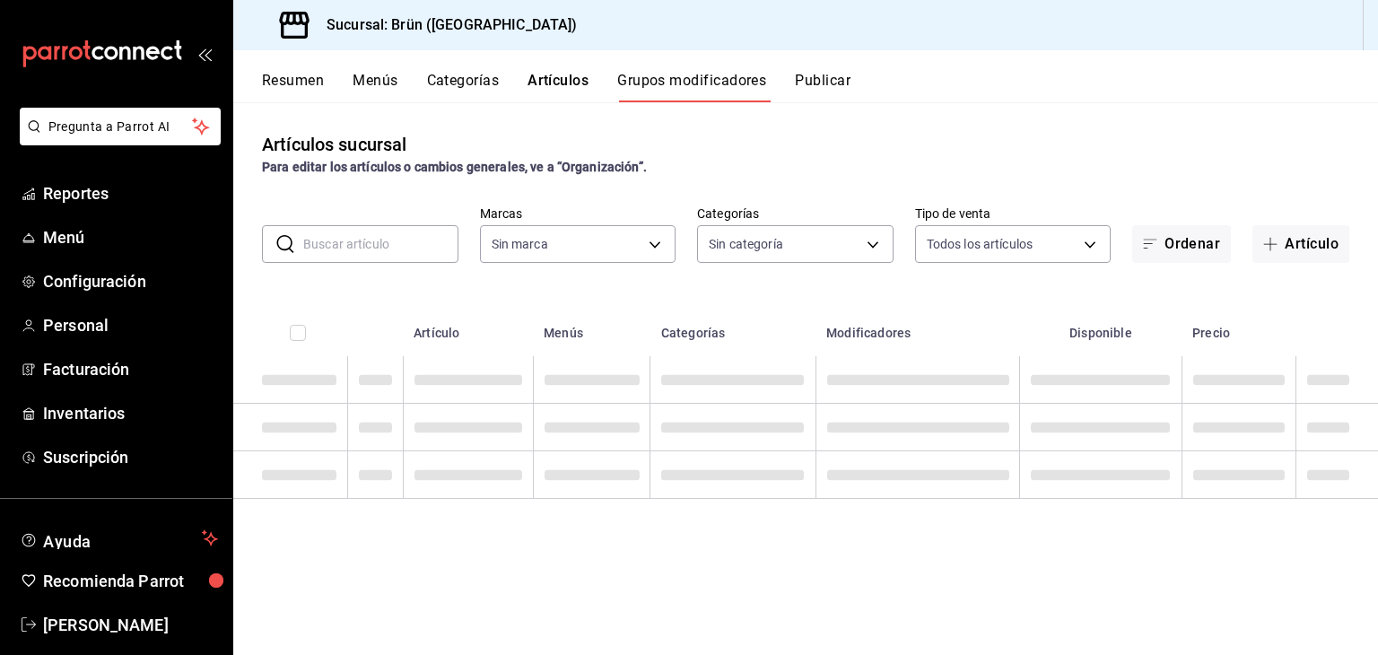
type input "8032933b-081f-47fe-9b6e-ba3dc78a21f4"
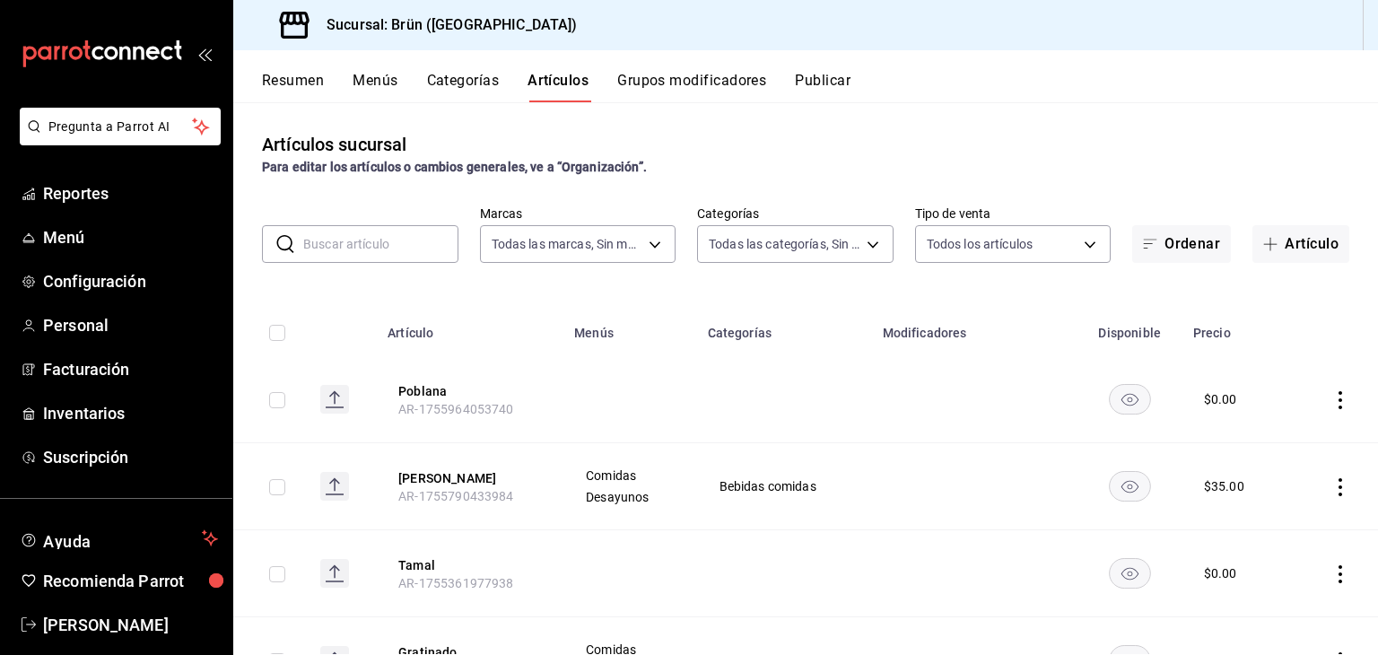
type input "4d6f0275-a8e1-4c8a-ba58-20bffb9dedeb,6d0ca4bc-c96f-453a-9a30-f489c557b573,9d793…"
click at [384, 249] on input "text" at bounding box center [380, 244] width 155 height 36
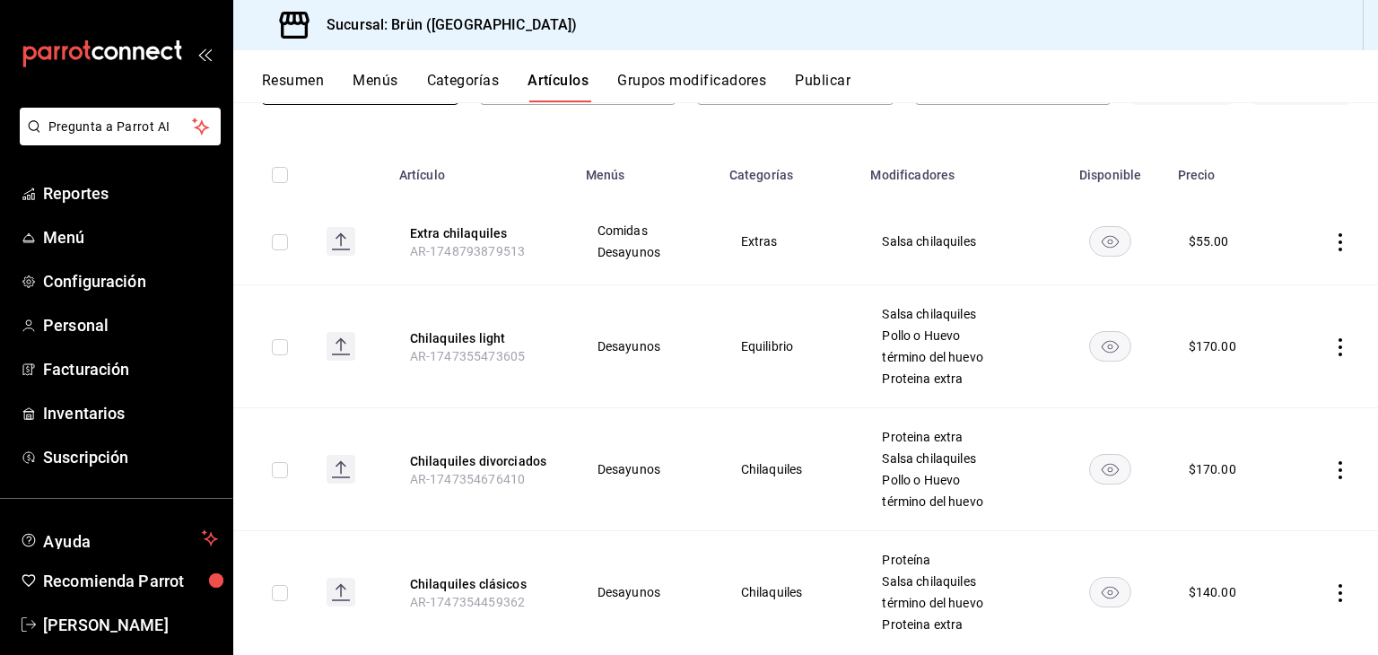
scroll to position [199, 0]
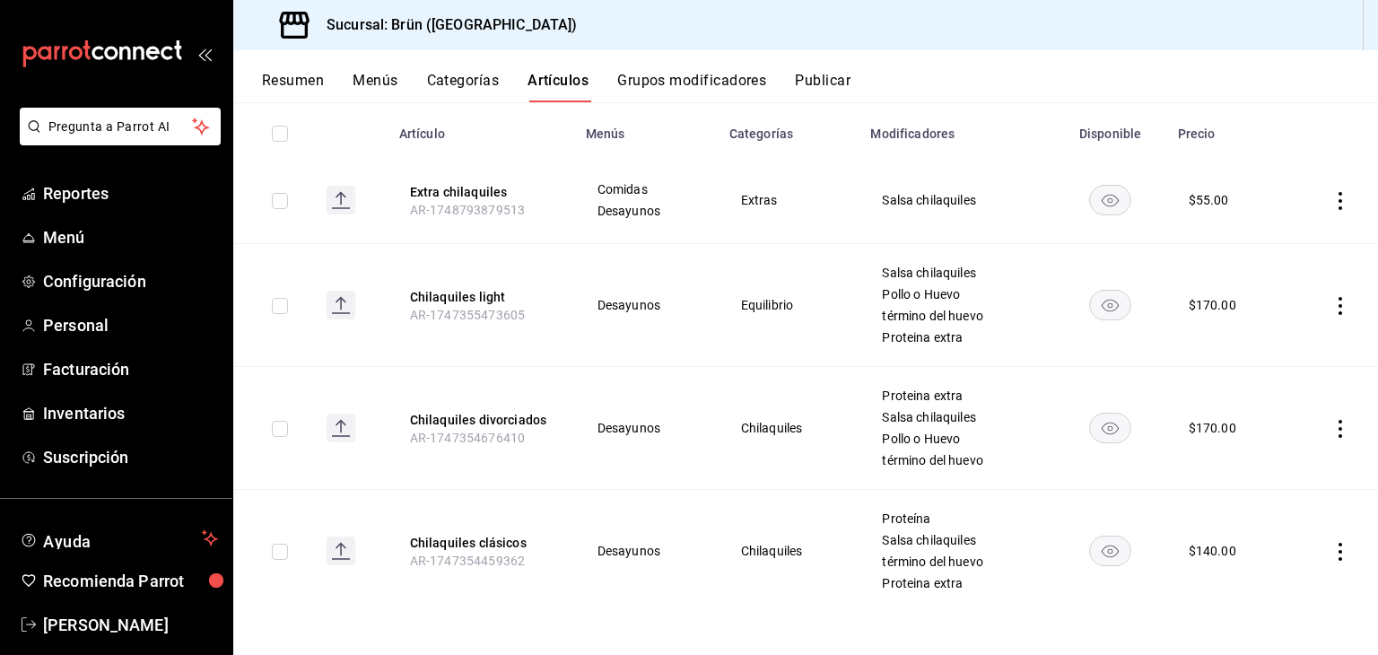
type input "chilaquiles"
